Goal: Check status: Check status

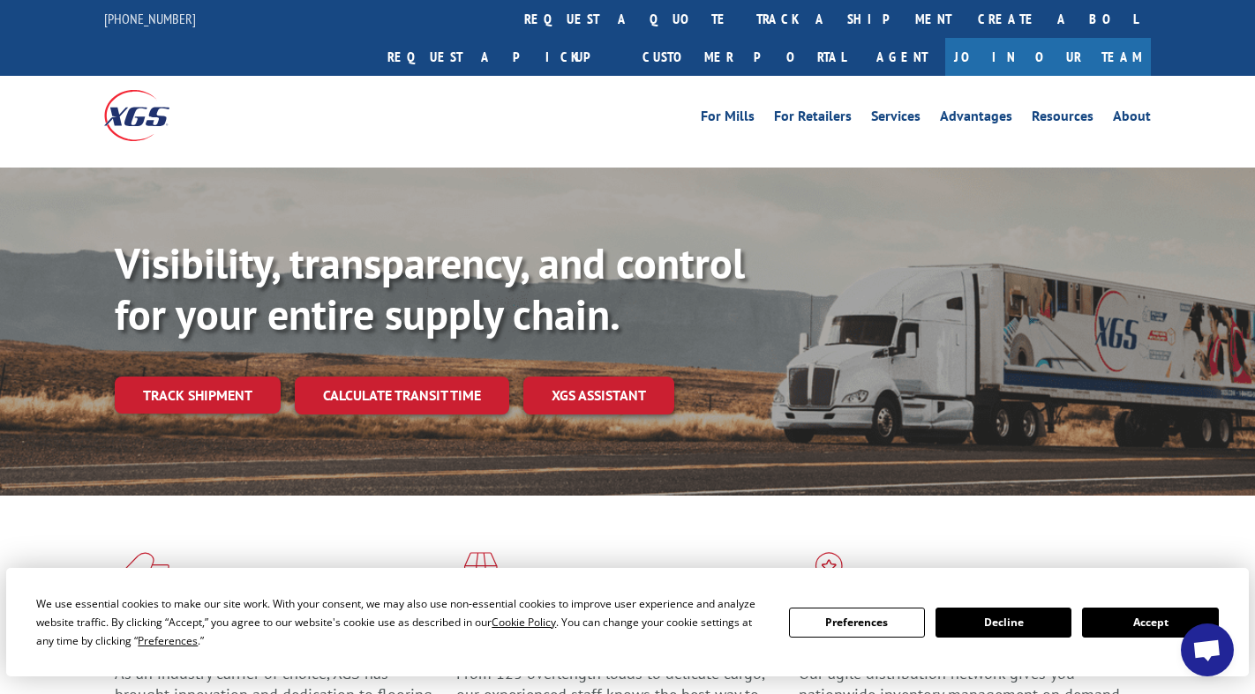
click at [1145, 625] on button "Accept" at bounding box center [1150, 623] width 136 height 30
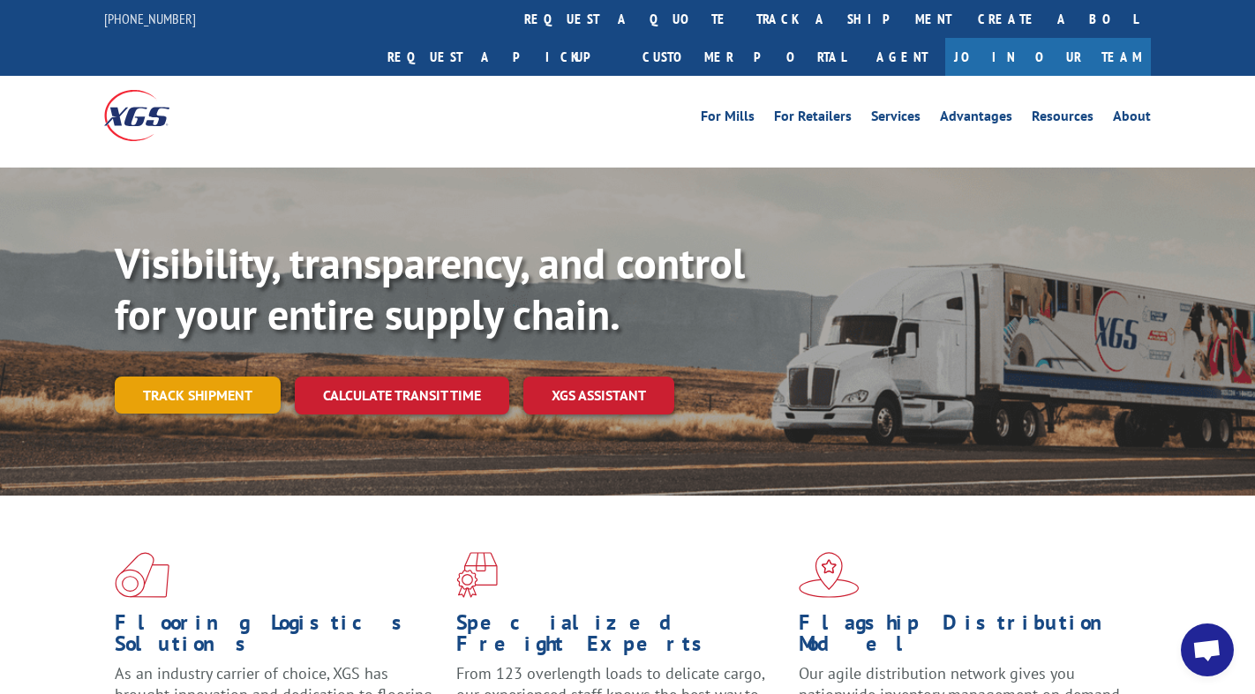
click at [263, 377] on link "Track shipment" at bounding box center [198, 395] width 166 height 37
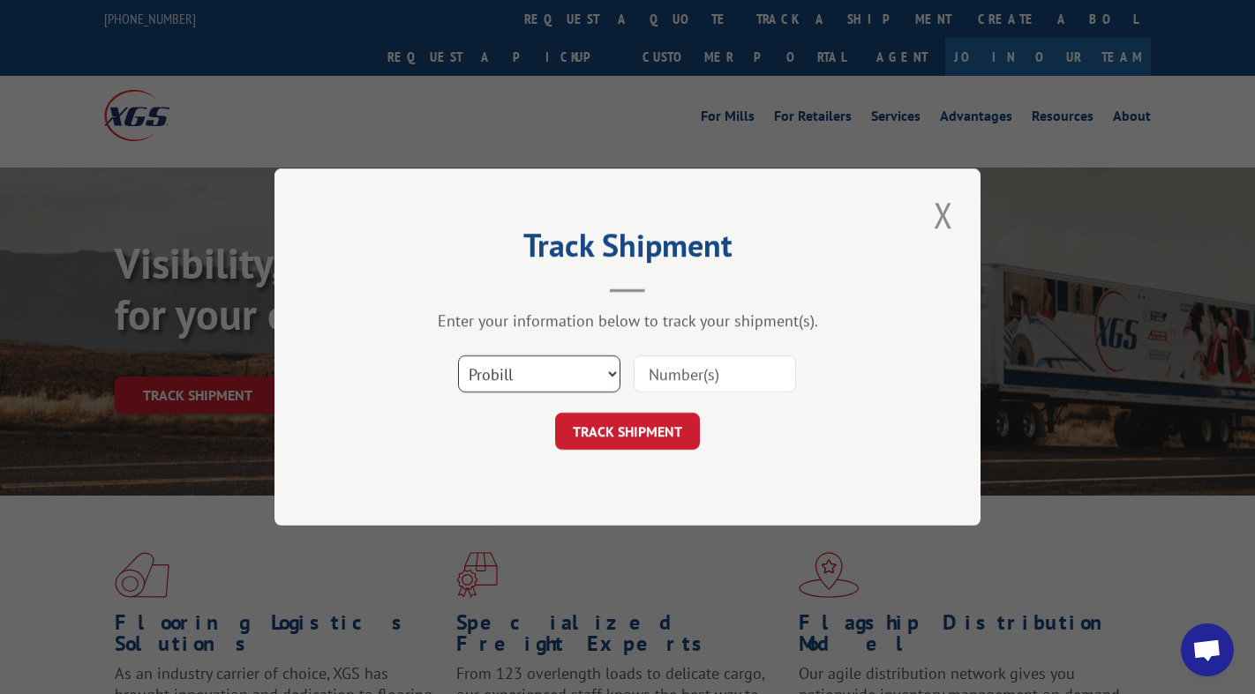
click at [612, 371] on select "Select category... Probill BOL PO" at bounding box center [539, 374] width 162 height 37
select select "bol"
click at [671, 369] on input at bounding box center [715, 374] width 162 height 37
paste input "420818"
type input "420818"
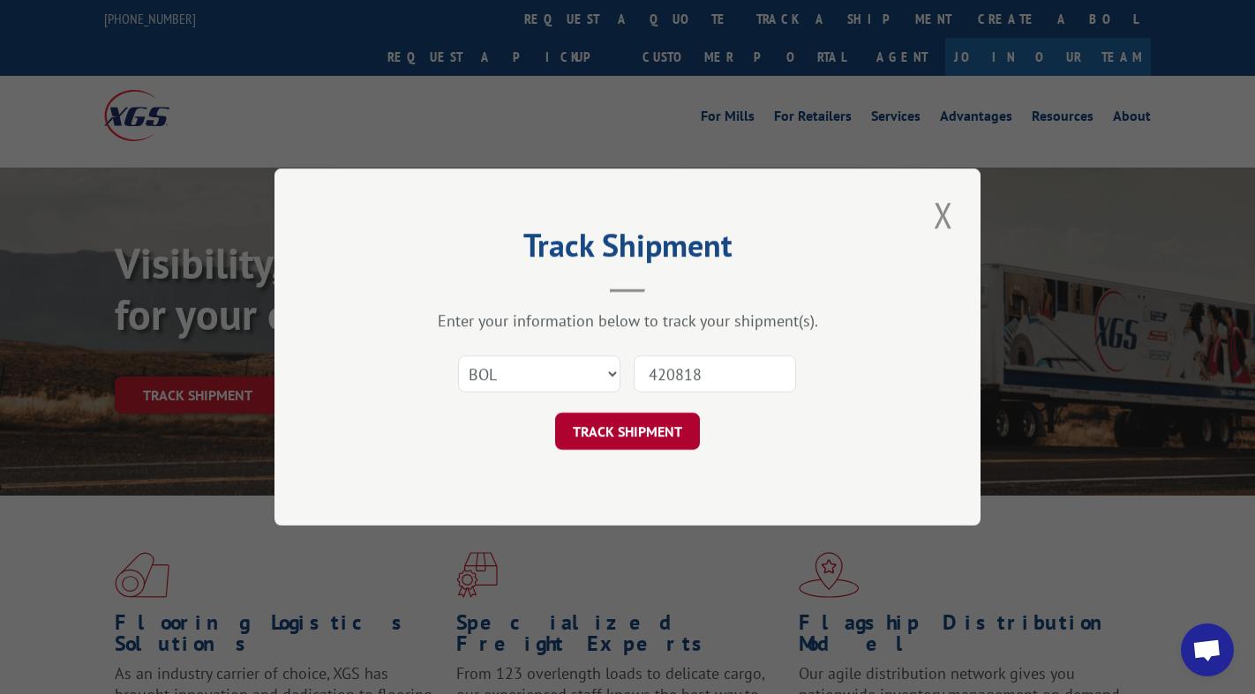
click at [656, 431] on button "TRACK SHIPMENT" at bounding box center [627, 431] width 145 height 37
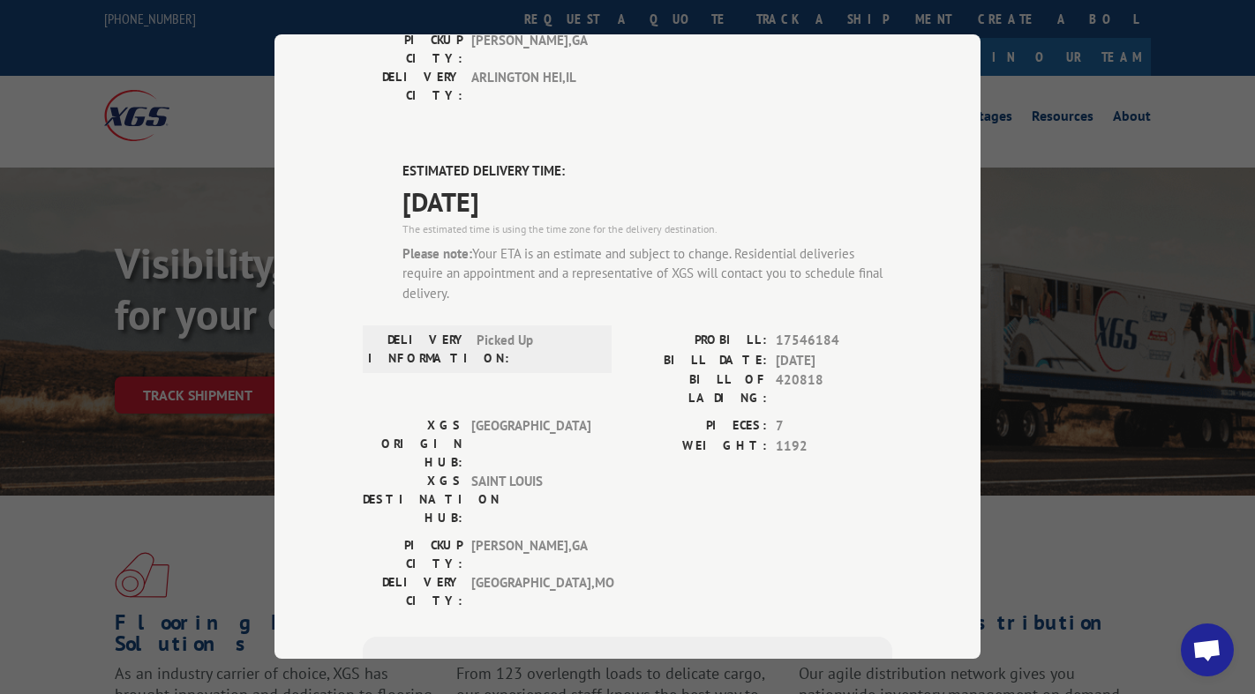
scroll to position [795, 0]
type input "[PHONE_NUMBER]"
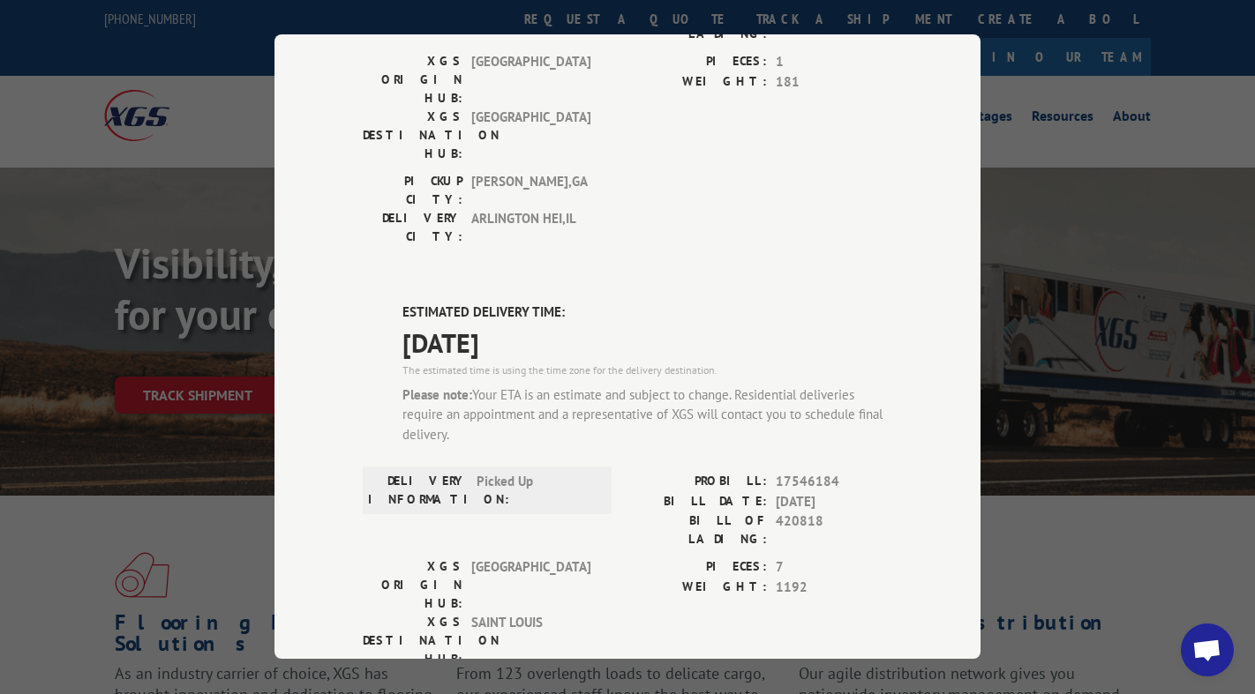
scroll to position [663, 0]
